Goal: Check status

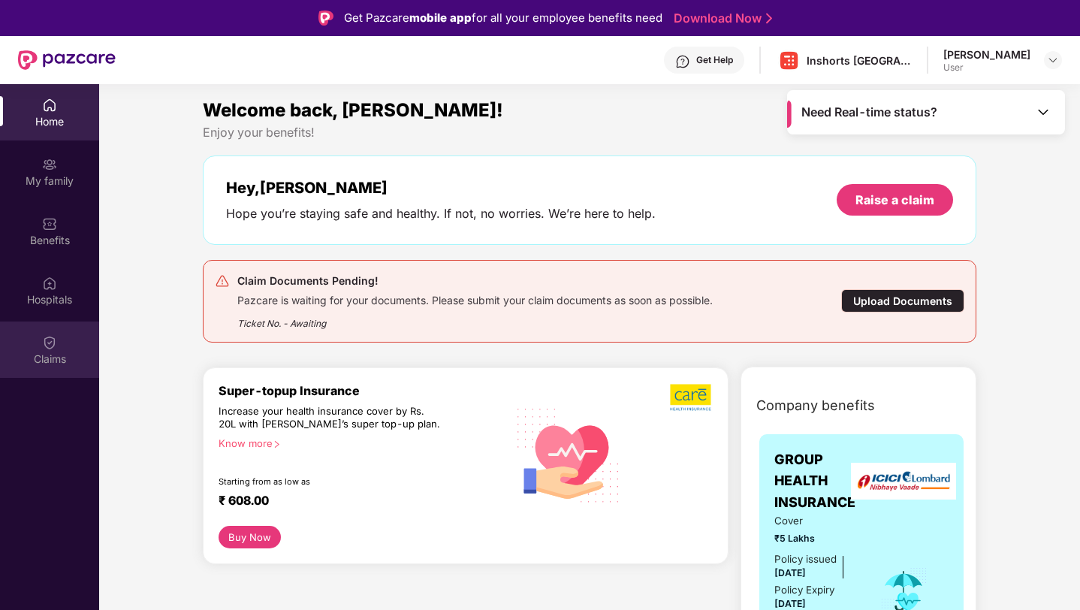
click at [49, 344] on img at bounding box center [49, 342] width 15 height 15
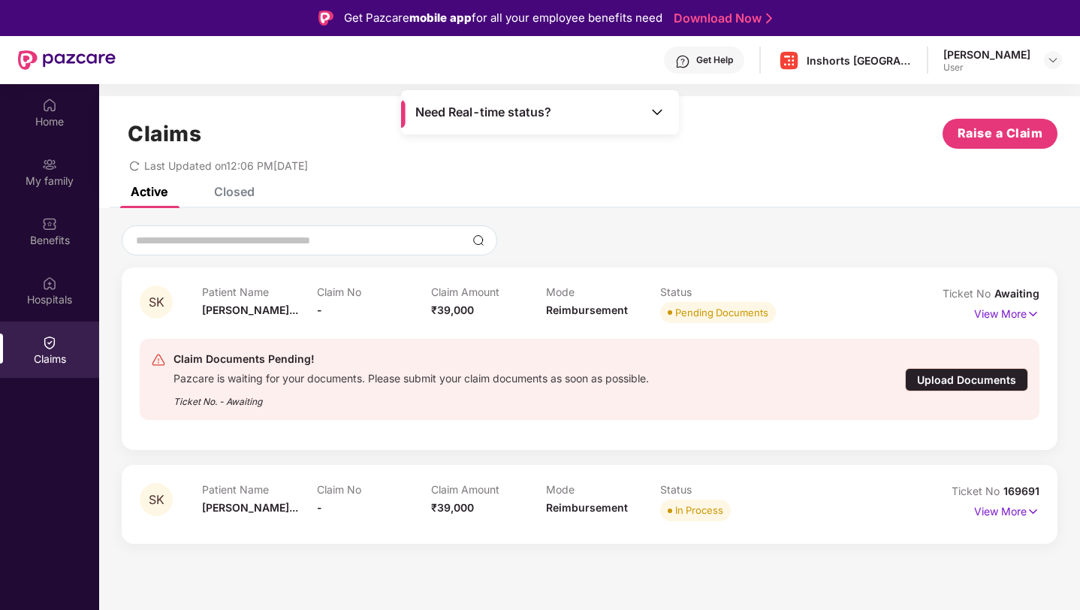
click at [656, 113] on img at bounding box center [656, 111] width 15 height 15
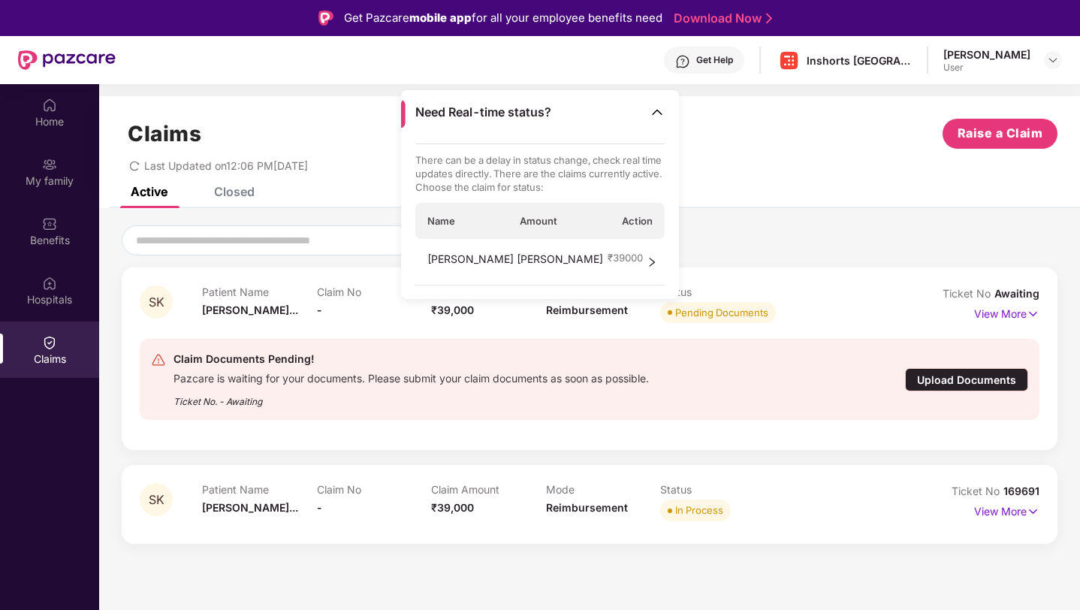
click at [654, 260] on icon "right" at bounding box center [651, 262] width 11 height 11
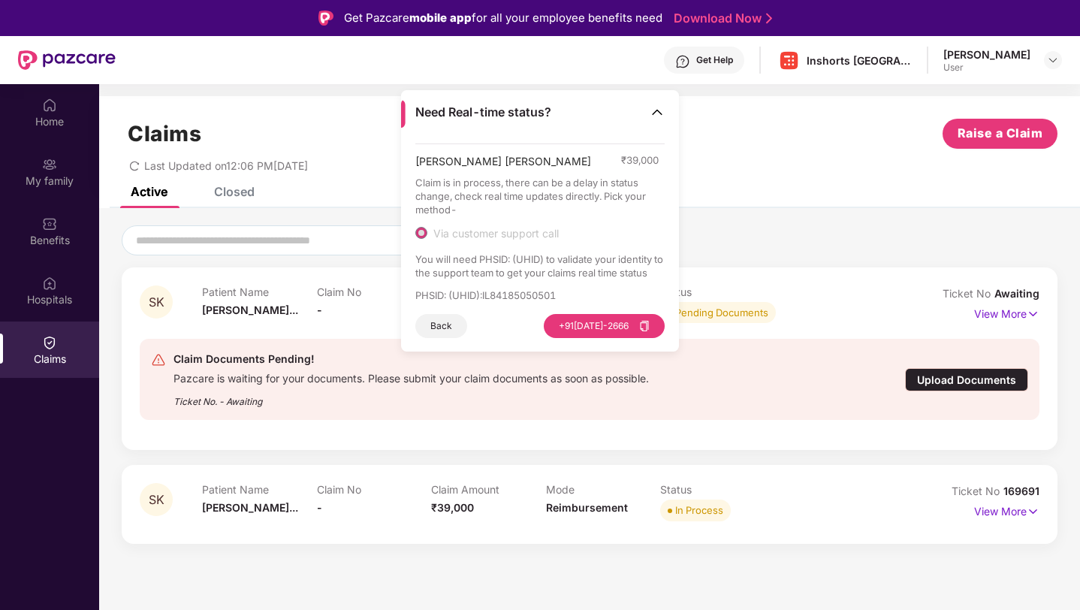
click at [792, 212] on div "SK Patient Name [PERSON_NAME]... Claim No - Claim Amount ₹39,000 Mode Reimburse…" at bounding box center [589, 383] width 980 height 351
click at [785, 194] on div "Active Closed" at bounding box center [589, 197] width 980 height 21
click at [1010, 513] on p "View More" at bounding box center [1006, 509] width 65 height 20
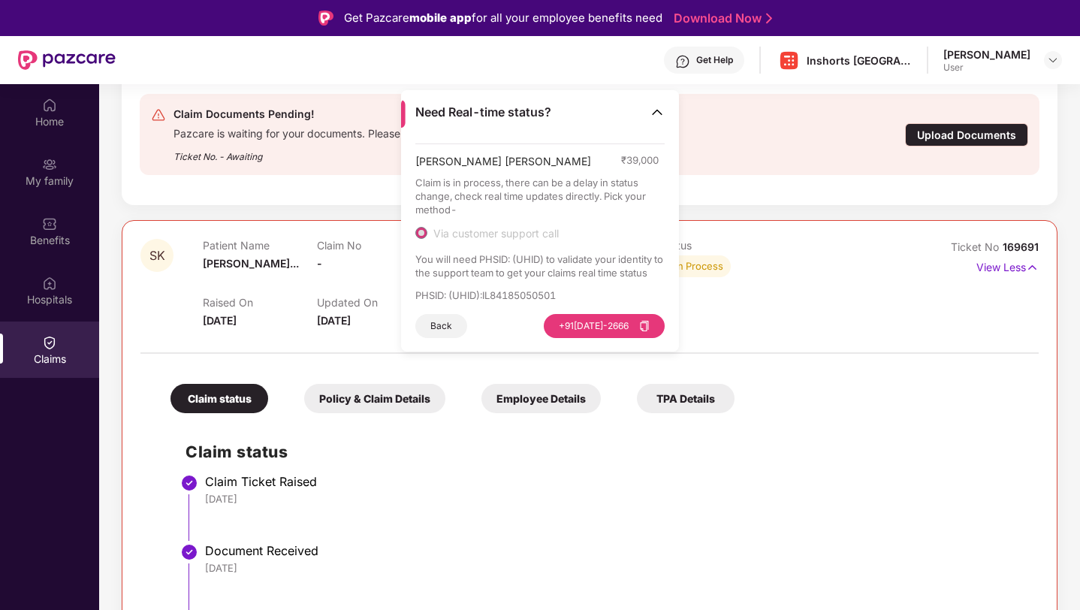
scroll to position [363, 0]
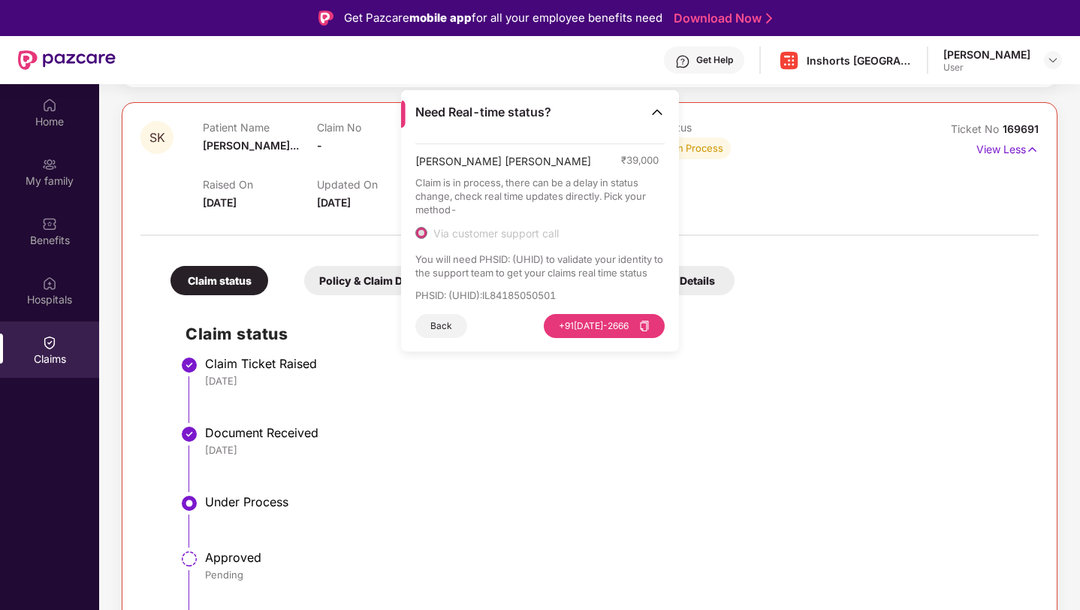
click at [526, 510] on div "Under Process" at bounding box center [614, 503] width 818 height 18
click at [493, 397] on li "Claim Ticket Raised [DATE]" at bounding box center [604, 395] width 838 height 69
click at [661, 114] on img at bounding box center [656, 111] width 15 height 15
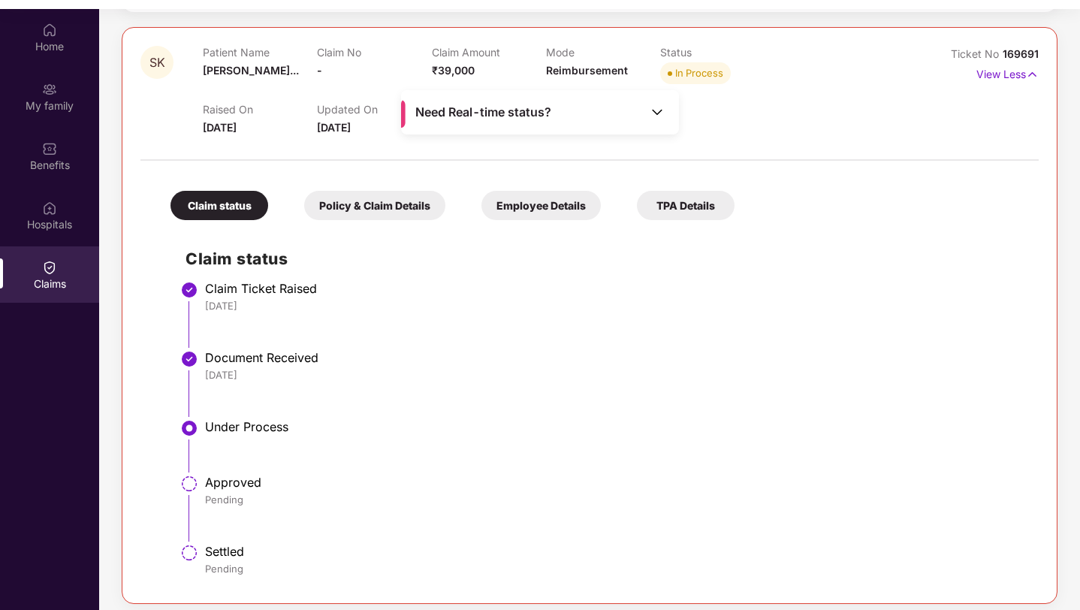
scroll to position [84, 0]
